Goal: Transaction & Acquisition: Subscribe to service/newsletter

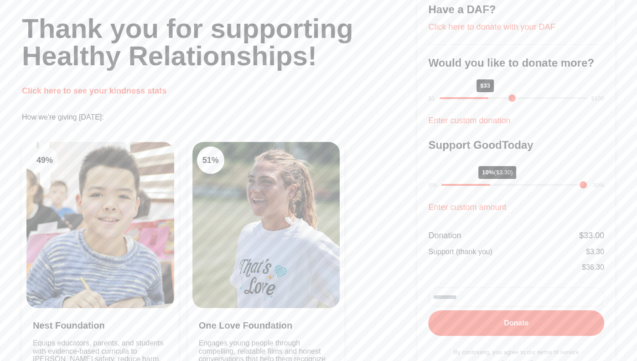
scroll to position [60, 0]
click at [133, 88] on link "Click here to see your kindness stats" at bounding box center [94, 90] width 144 height 9
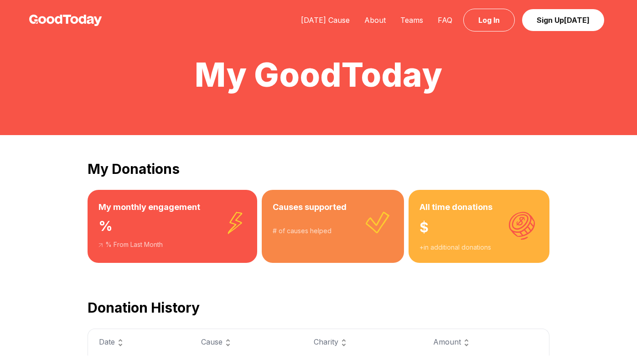
scroll to position [60, 0]
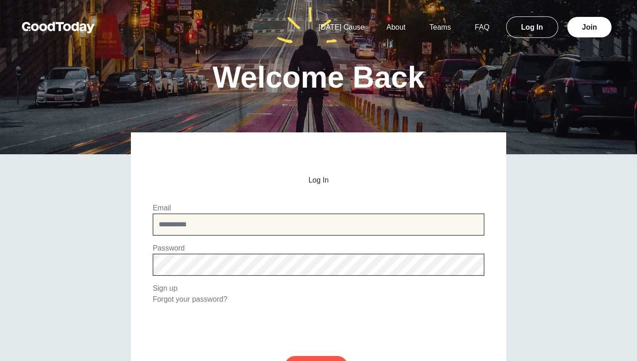
click at [206, 224] on input "email" at bounding box center [318, 224] width 331 height 22
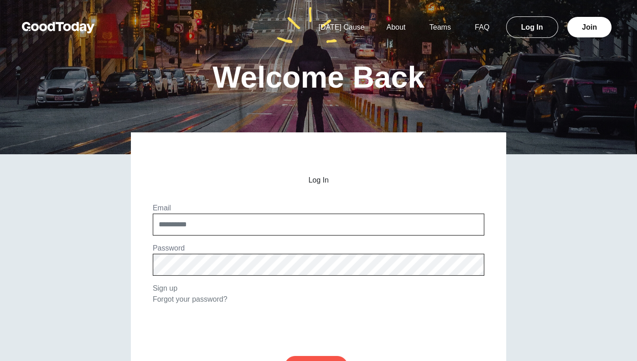
click at [526, 36] on link "Log In" at bounding box center [532, 26] width 52 height 21
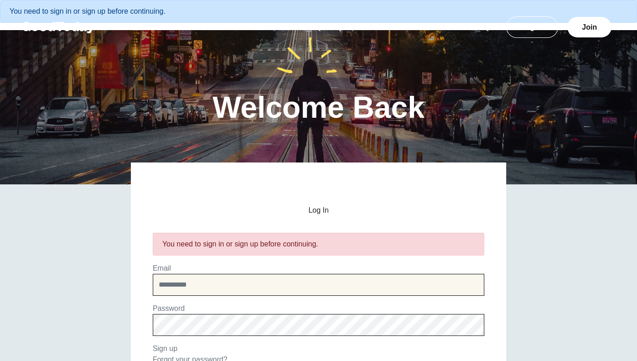
click at [231, 278] on input "email" at bounding box center [318, 284] width 331 height 22
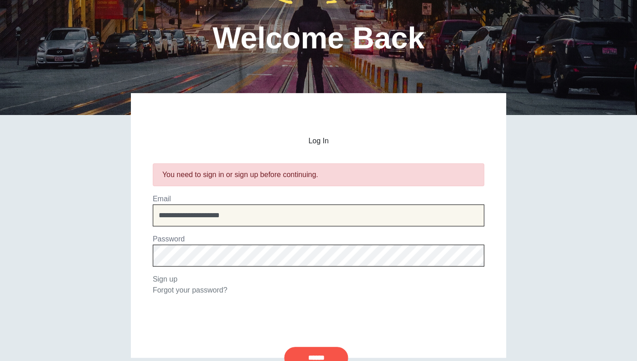
type input "**********"
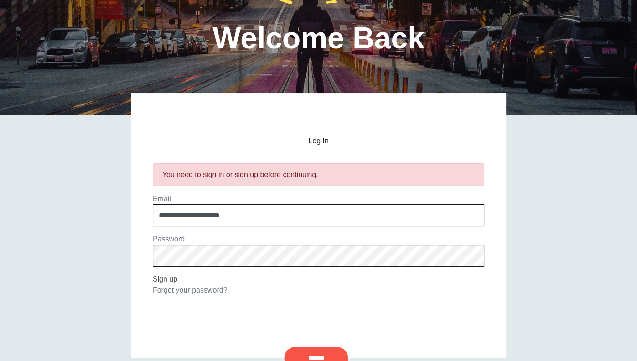
click at [154, 279] on link "Sign up" at bounding box center [165, 279] width 25 height 8
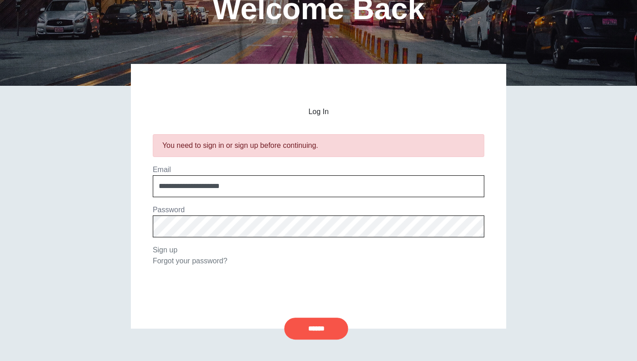
scroll to position [100, 0]
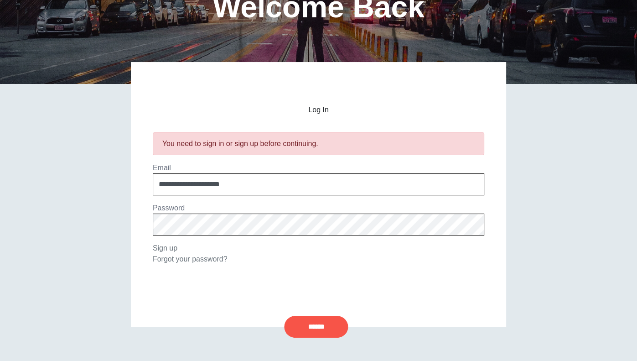
click at [284, 315] on input "******" at bounding box center [316, 326] width 64 height 22
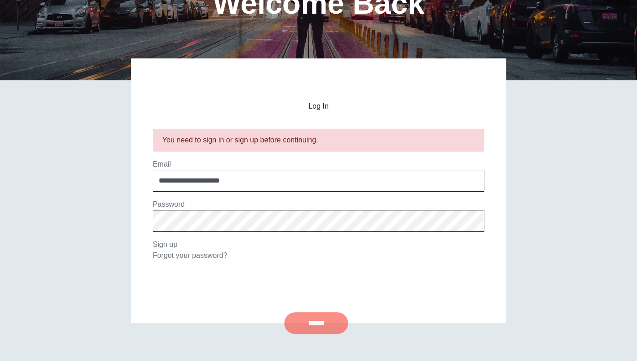
scroll to position [105, 0]
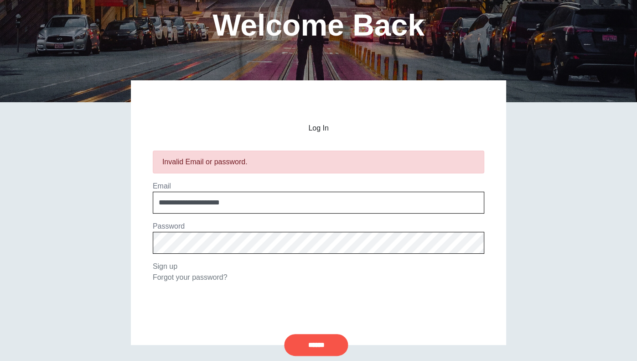
scroll to position [83, 0]
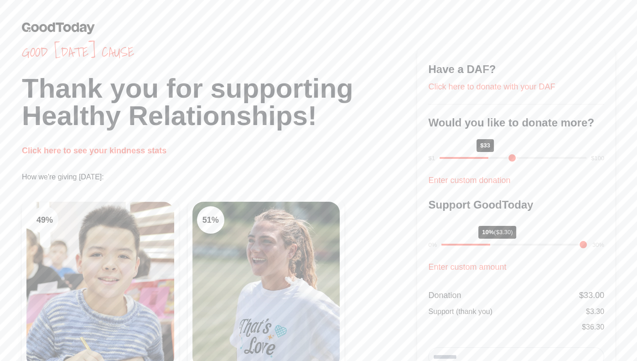
click at [128, 154] on link "Click here to see your kindness stats" at bounding box center [94, 150] width 144 height 9
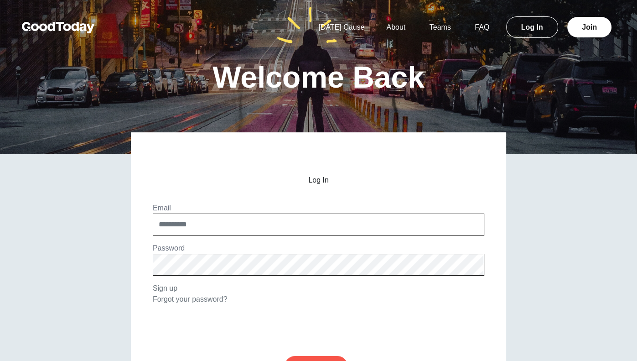
click at [596, 26] on link "Join" at bounding box center [589, 27] width 44 height 21
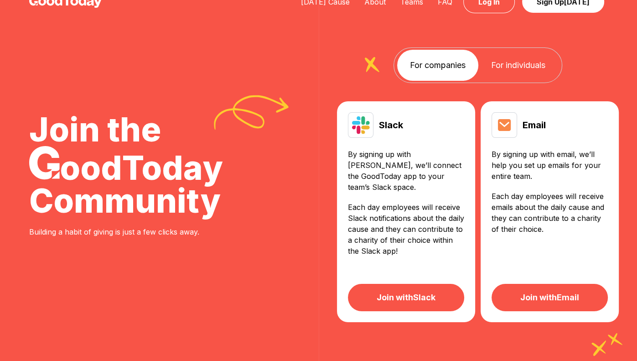
scroll to position [18, 0]
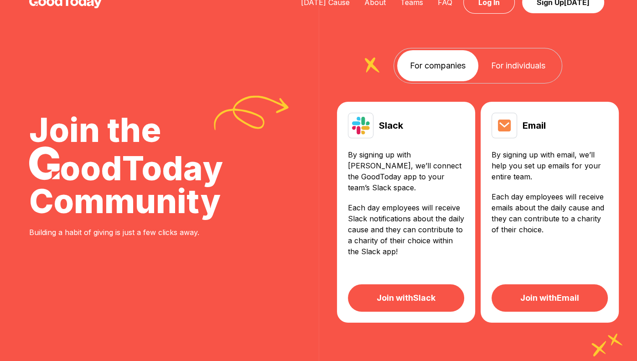
click at [559, 286] on link "Join with Email" at bounding box center [549, 297] width 116 height 27
